Goal: Task Accomplishment & Management: Complete application form

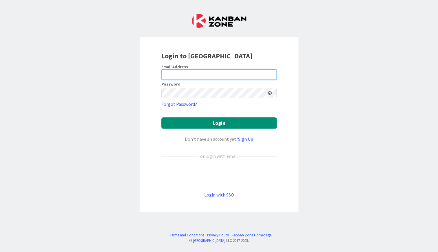
click at [253, 76] on input "email" at bounding box center [218, 74] width 115 height 10
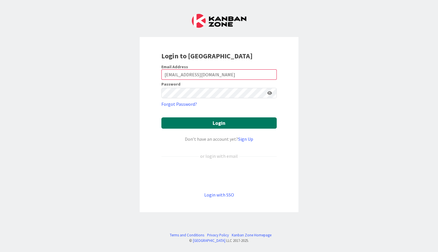
click at [225, 123] on button "Login" at bounding box center [218, 123] width 115 height 11
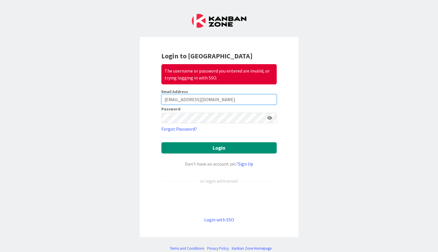
click at [230, 100] on input "[EMAIL_ADDRESS][DOMAIN_NAME]" at bounding box center [218, 99] width 115 height 10
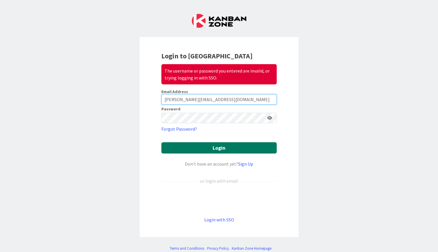
type input "kert@kertpeterson.com"
click at [228, 146] on button "Login" at bounding box center [218, 147] width 115 height 11
click at [234, 149] on button "Login" at bounding box center [218, 147] width 115 height 11
click at [226, 102] on input "kert@kertpeterson.com" at bounding box center [218, 99] width 115 height 10
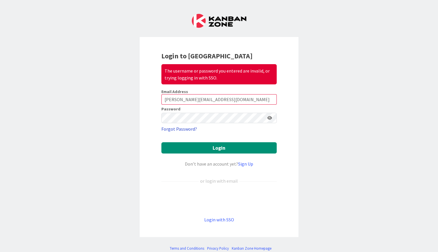
click at [187, 129] on link "Forgot Password?" at bounding box center [179, 129] width 36 height 7
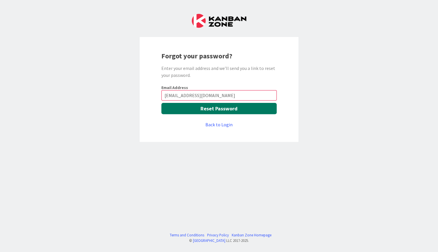
type input "[EMAIL_ADDRESS][DOMAIN_NAME]"
click at [209, 112] on button "Reset Password" at bounding box center [218, 108] width 115 height 11
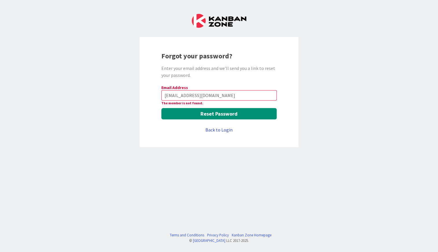
click at [225, 129] on link "Back to Login" at bounding box center [218, 130] width 27 height 7
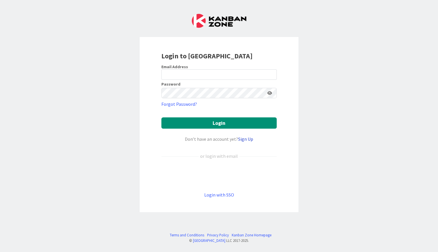
click at [243, 142] on link "Sign Up" at bounding box center [245, 139] width 15 height 6
click at [244, 138] on link "Sign Up" at bounding box center [245, 139] width 15 height 6
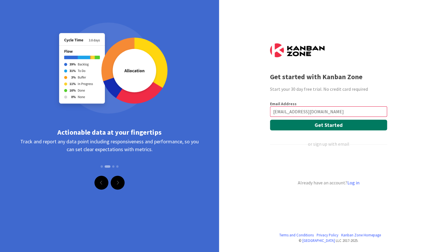
type input "[EMAIL_ADDRESS][DOMAIN_NAME]"
click at [302, 124] on button "Get Started" at bounding box center [328, 125] width 117 height 11
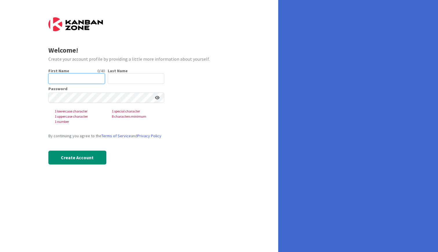
click at [85, 81] on input "text" at bounding box center [76, 79] width 56 height 10
type input "Kert"
type input "Peterson"
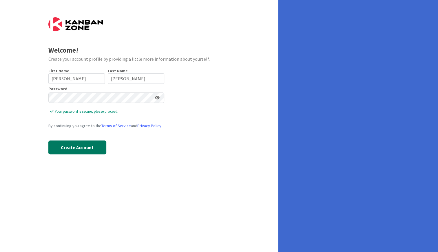
click at [91, 149] on button "Create Account" at bounding box center [77, 148] width 58 height 14
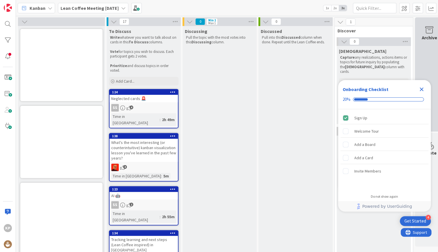
click at [421, 88] on icon "Close Checklist" at bounding box center [421, 89] width 7 height 7
